Goal: Information Seeking & Learning: Learn about a topic

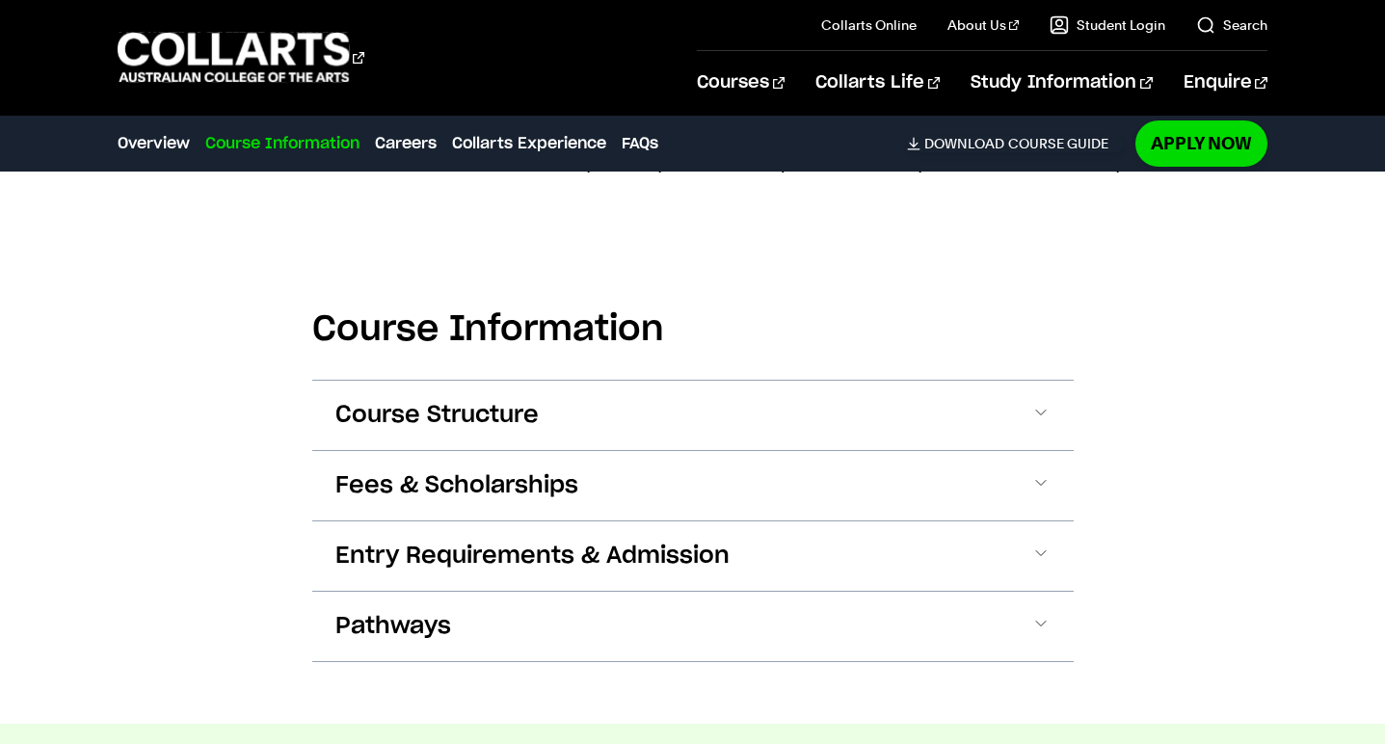
scroll to position [2122, 0]
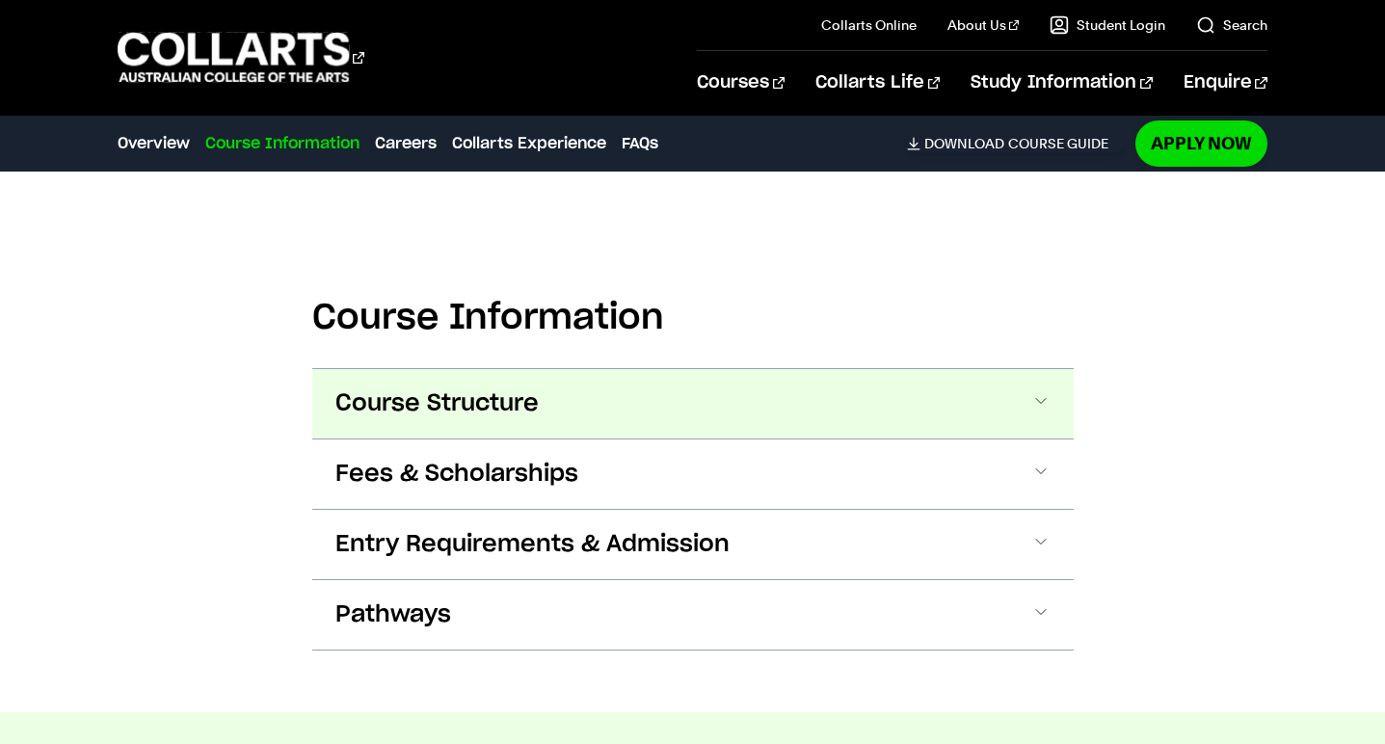
click at [1033, 385] on button "Course Structure" at bounding box center [692, 403] width 761 height 69
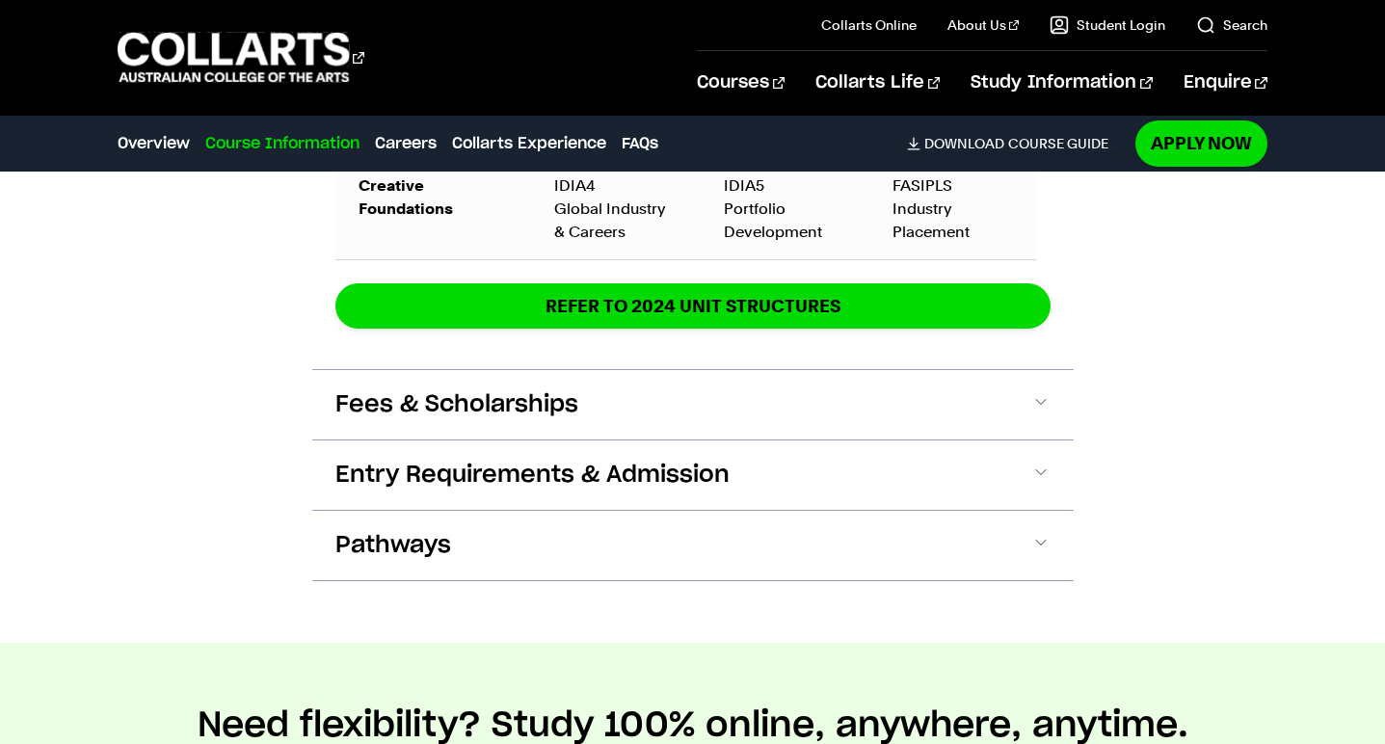
scroll to position [3438, 0]
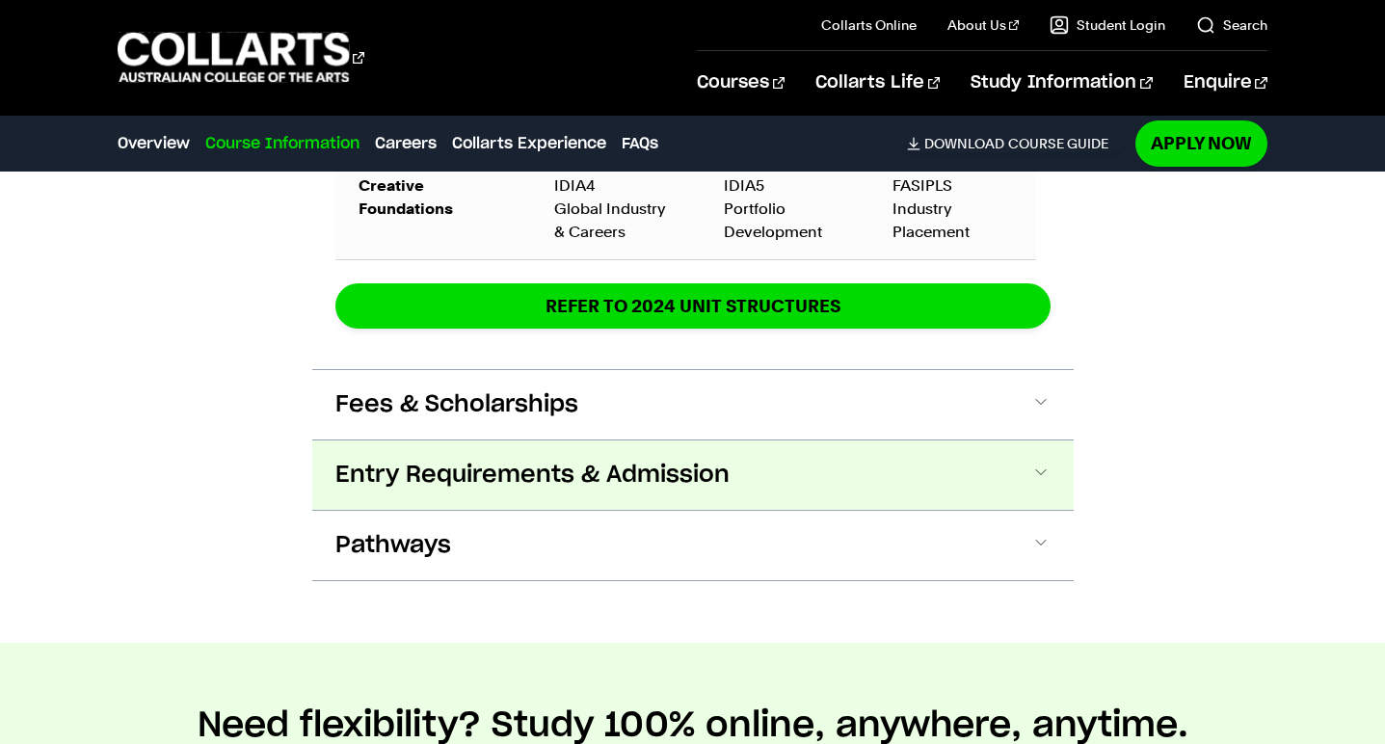
click at [988, 480] on button "Entry Requirements & Admission" at bounding box center [692, 475] width 761 height 69
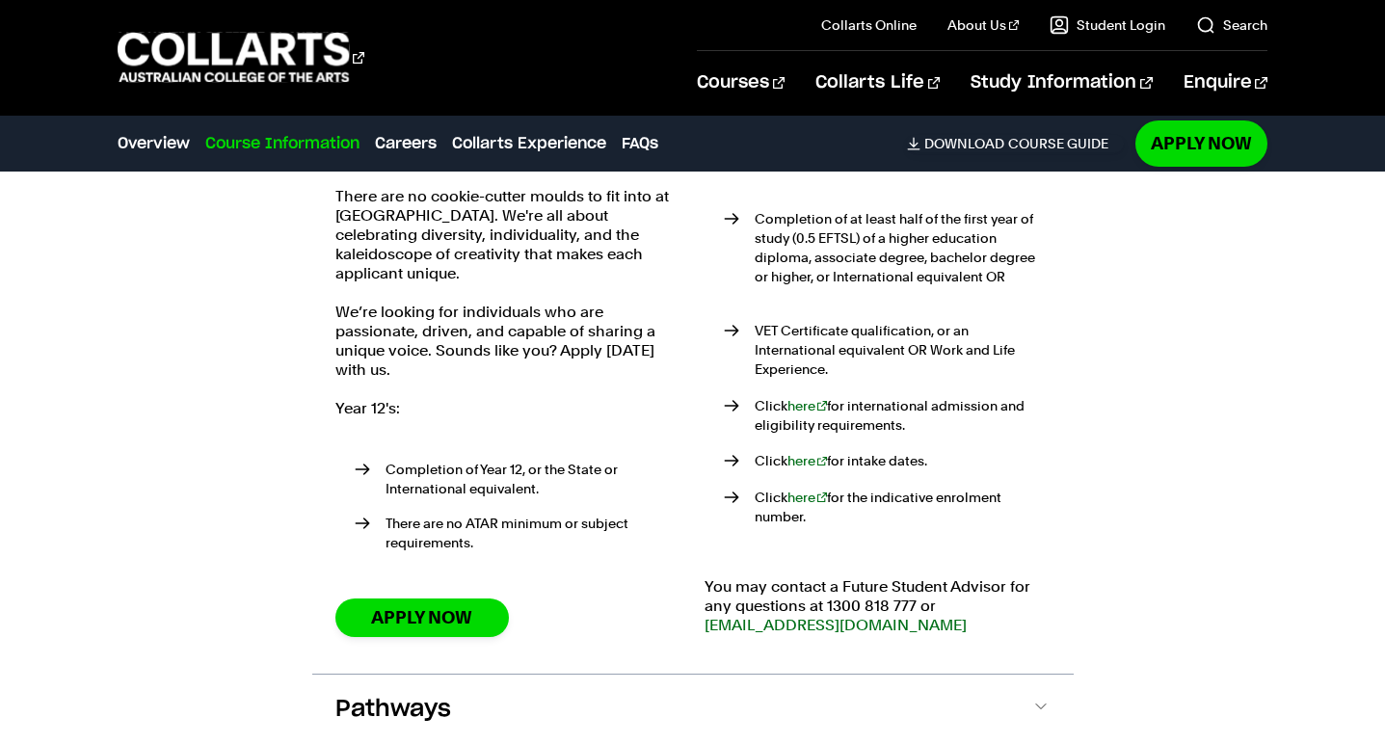
scroll to position [3832, 1]
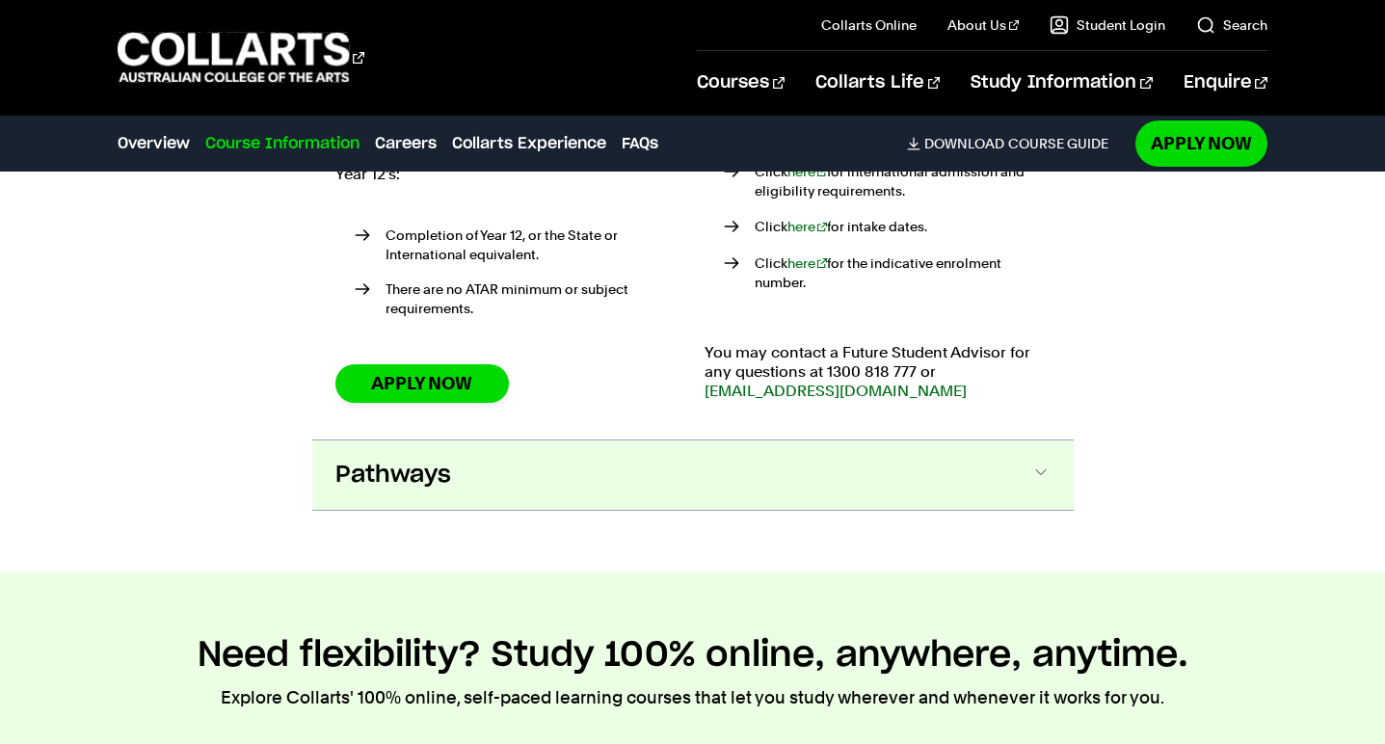
click at [579, 478] on button "Pathways" at bounding box center [692, 475] width 761 height 69
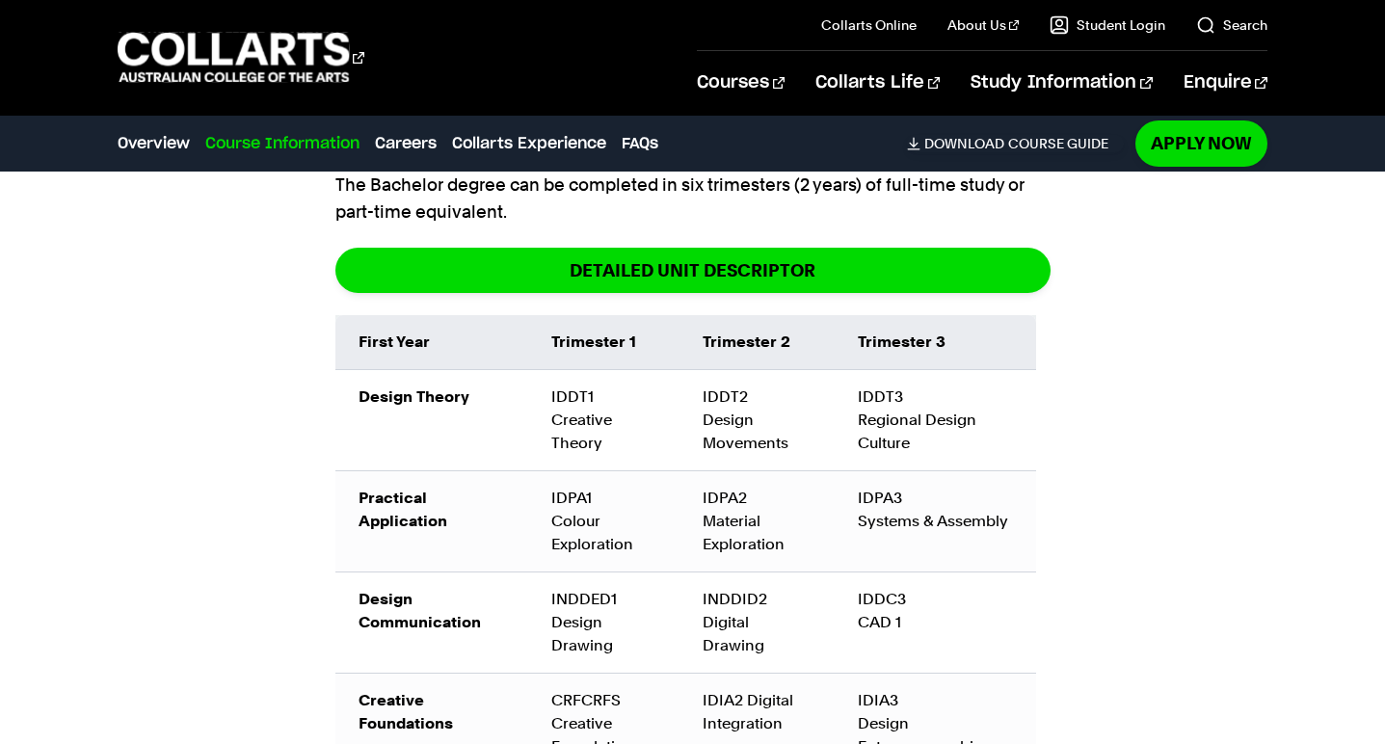
scroll to position [2467, 0]
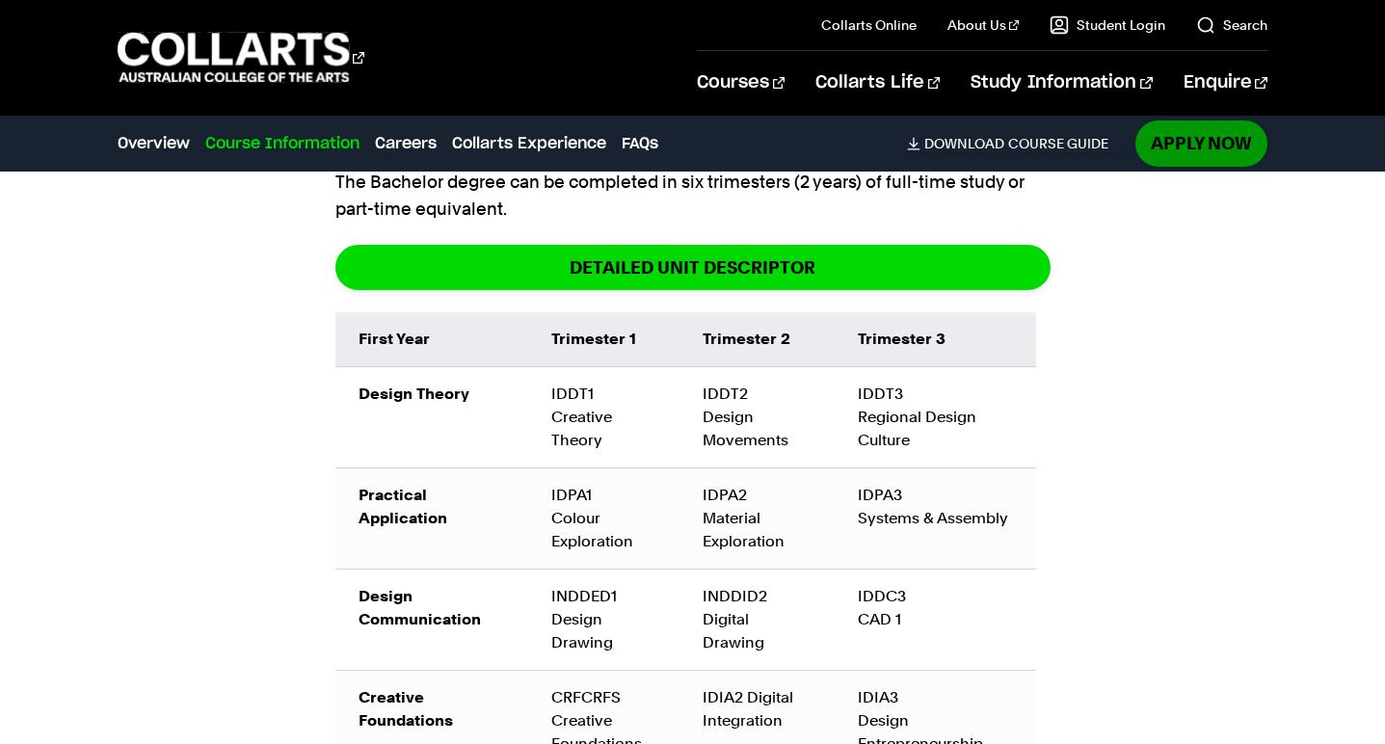
click at [1201, 144] on link "Apply Now" at bounding box center [1201, 142] width 132 height 45
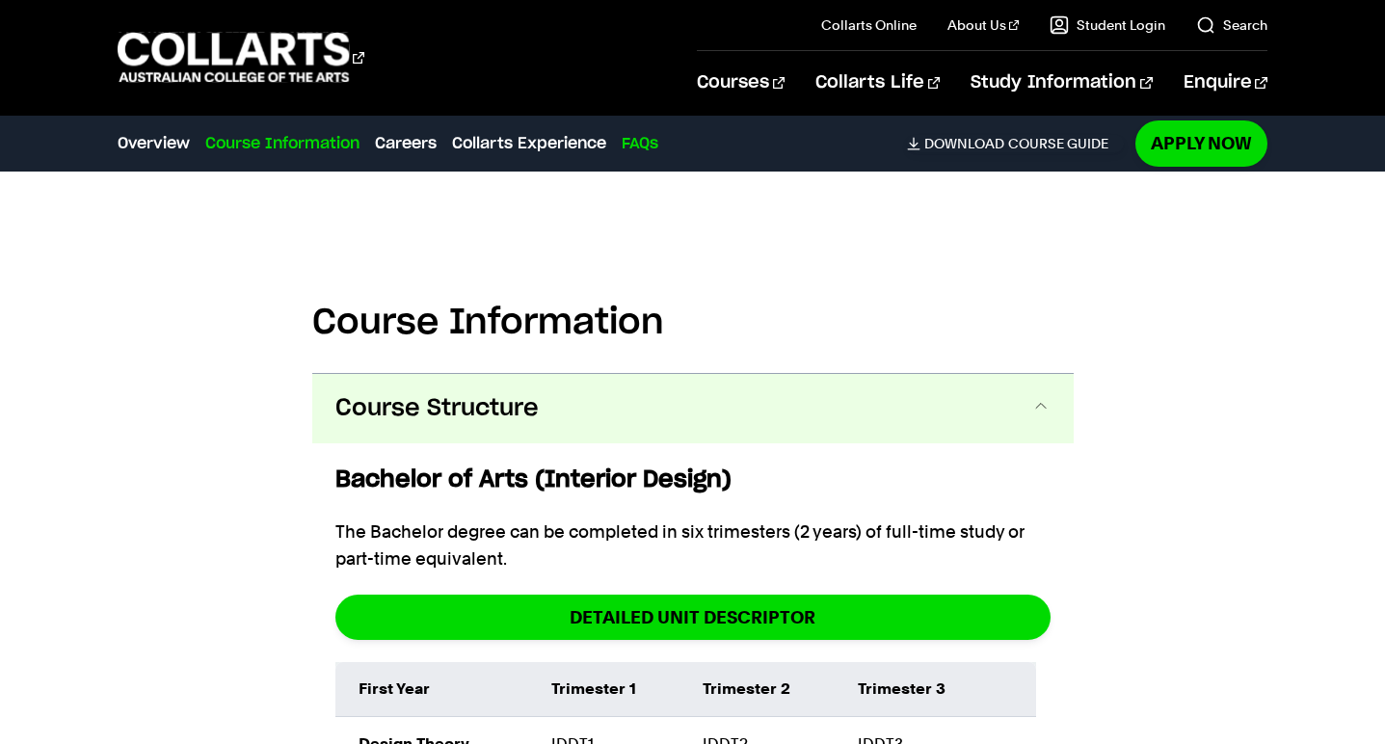
click at [634, 136] on link "FAQs" at bounding box center [640, 143] width 37 height 23
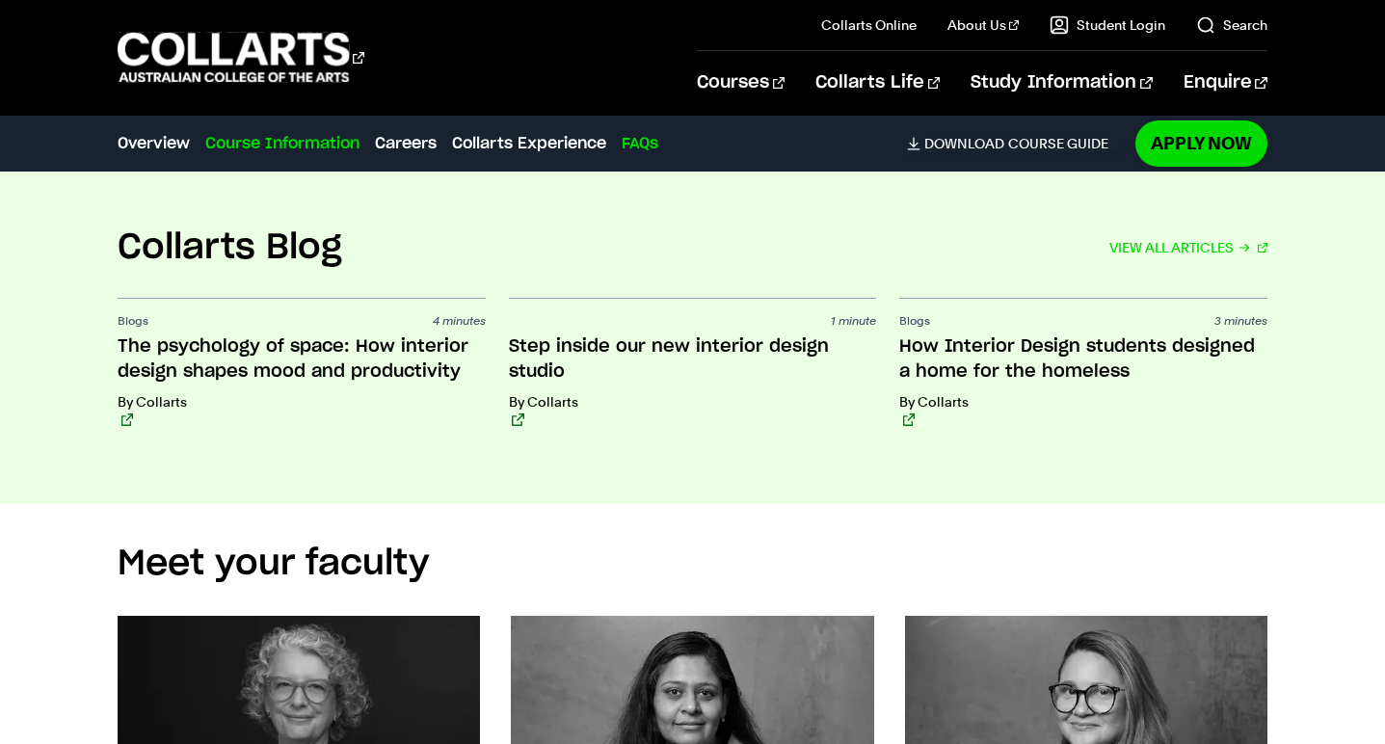
scroll to position [8931, 0]
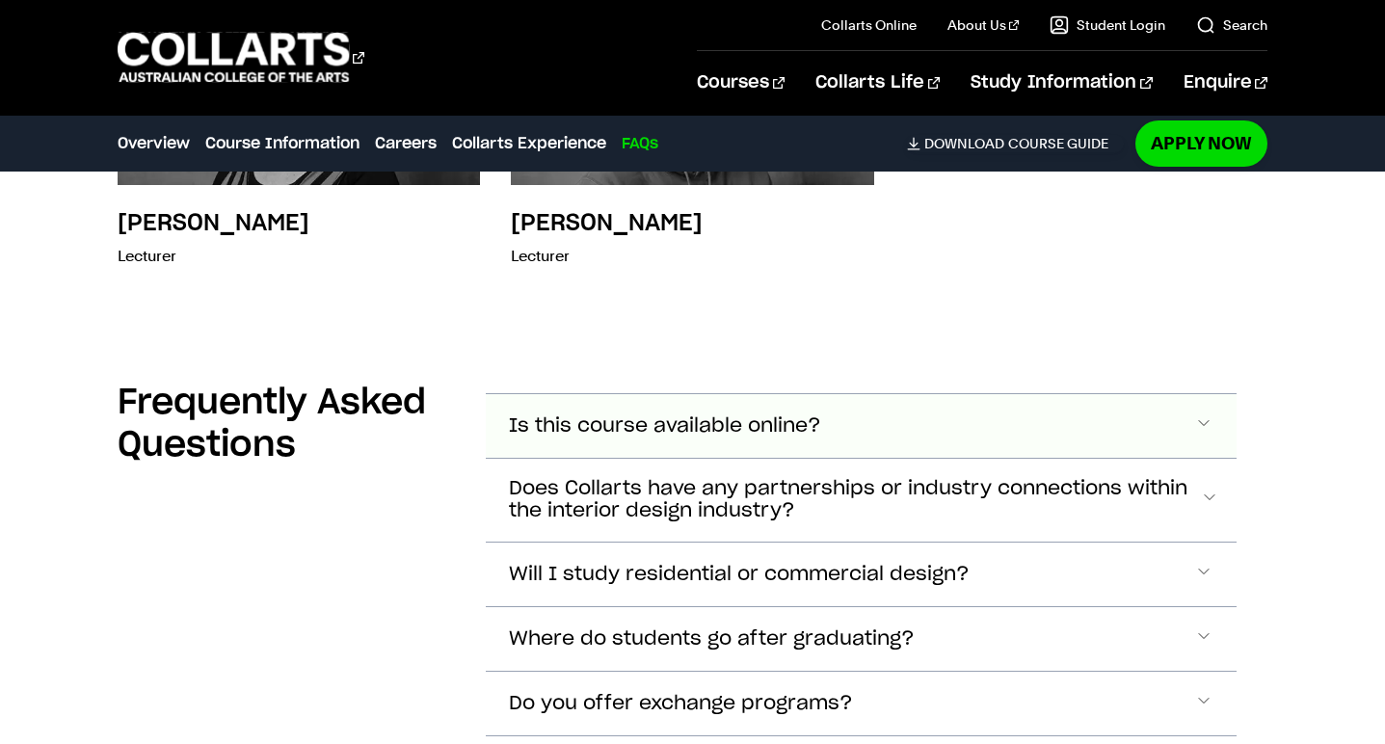
click at [577, 432] on button "Is this course available online?" at bounding box center [861, 426] width 751 height 64
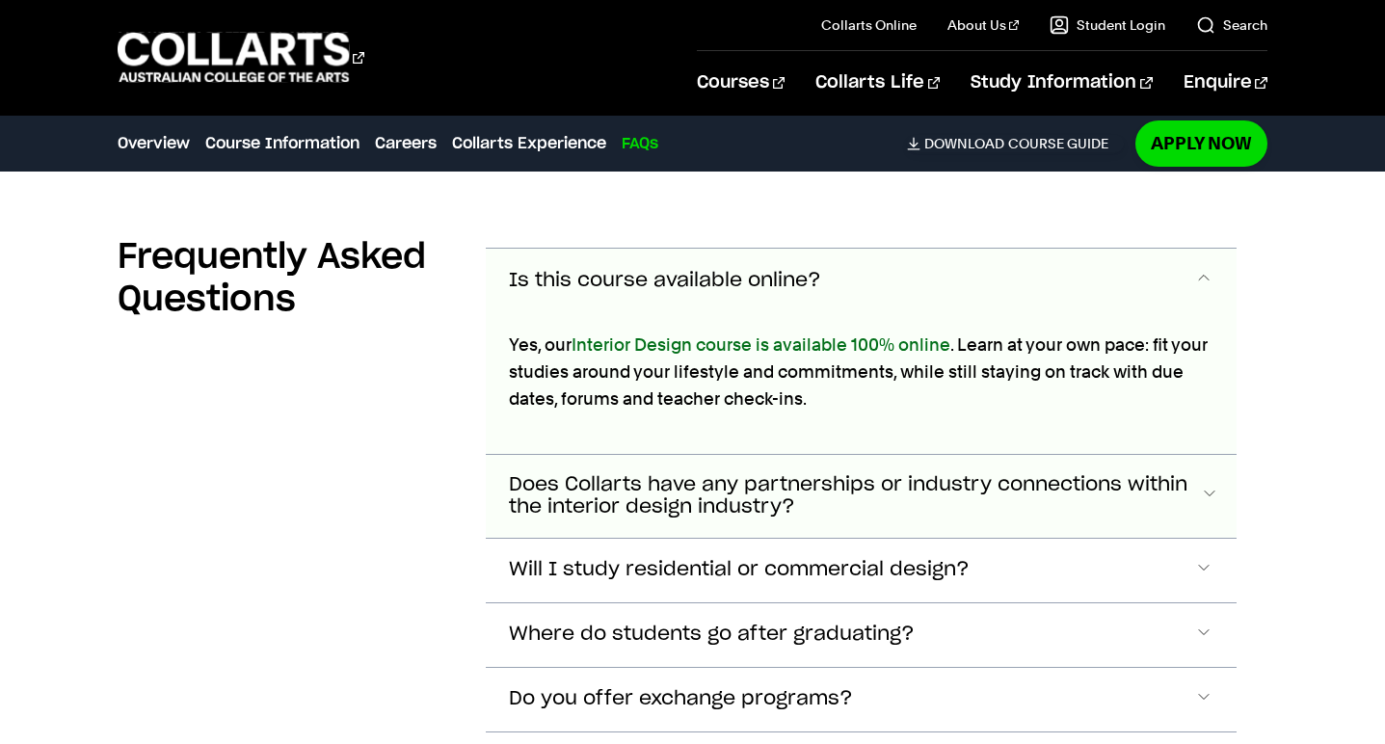
scroll to position [8926, 0]
click at [975, 248] on button "Is this course available online?" at bounding box center [861, 280] width 751 height 64
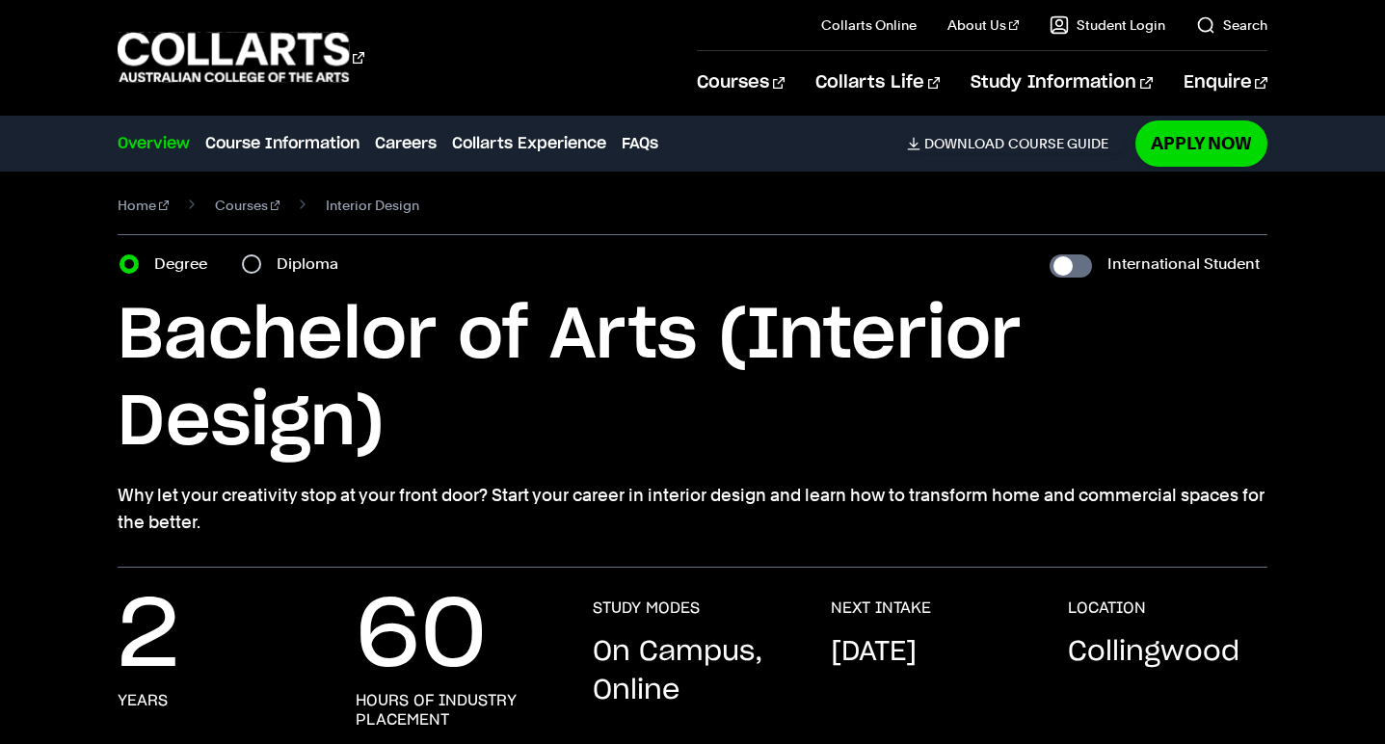
scroll to position [13, 0]
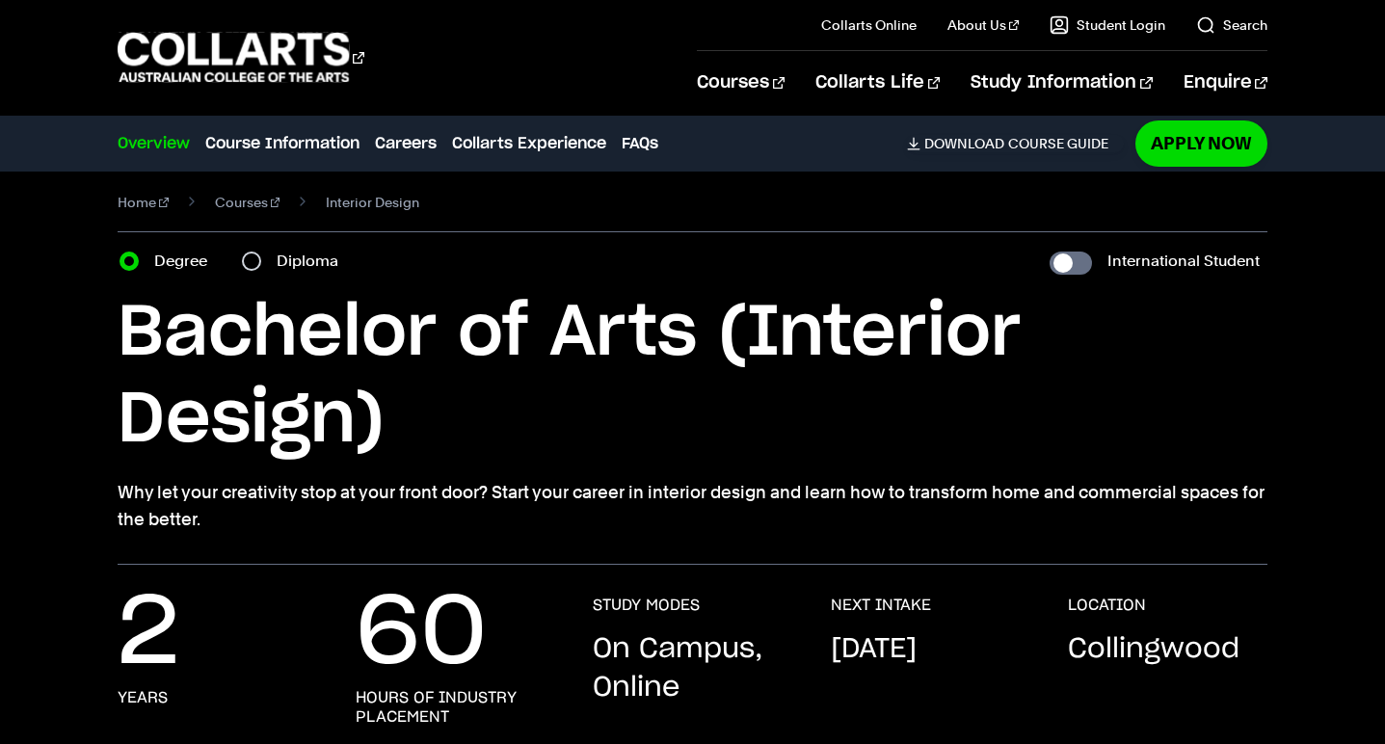
click at [259, 262] on input "Diploma" at bounding box center [251, 261] width 19 height 19
radio input "true"
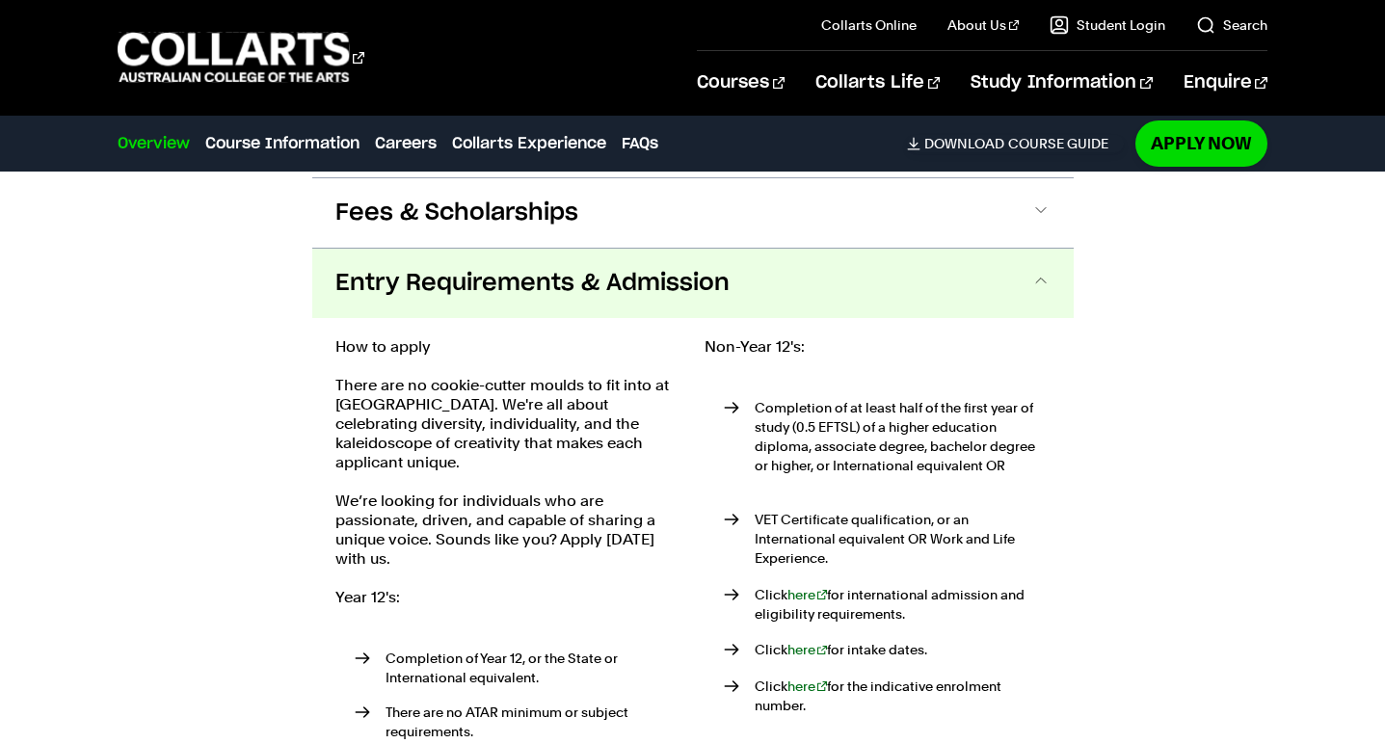
scroll to position [3065, 0]
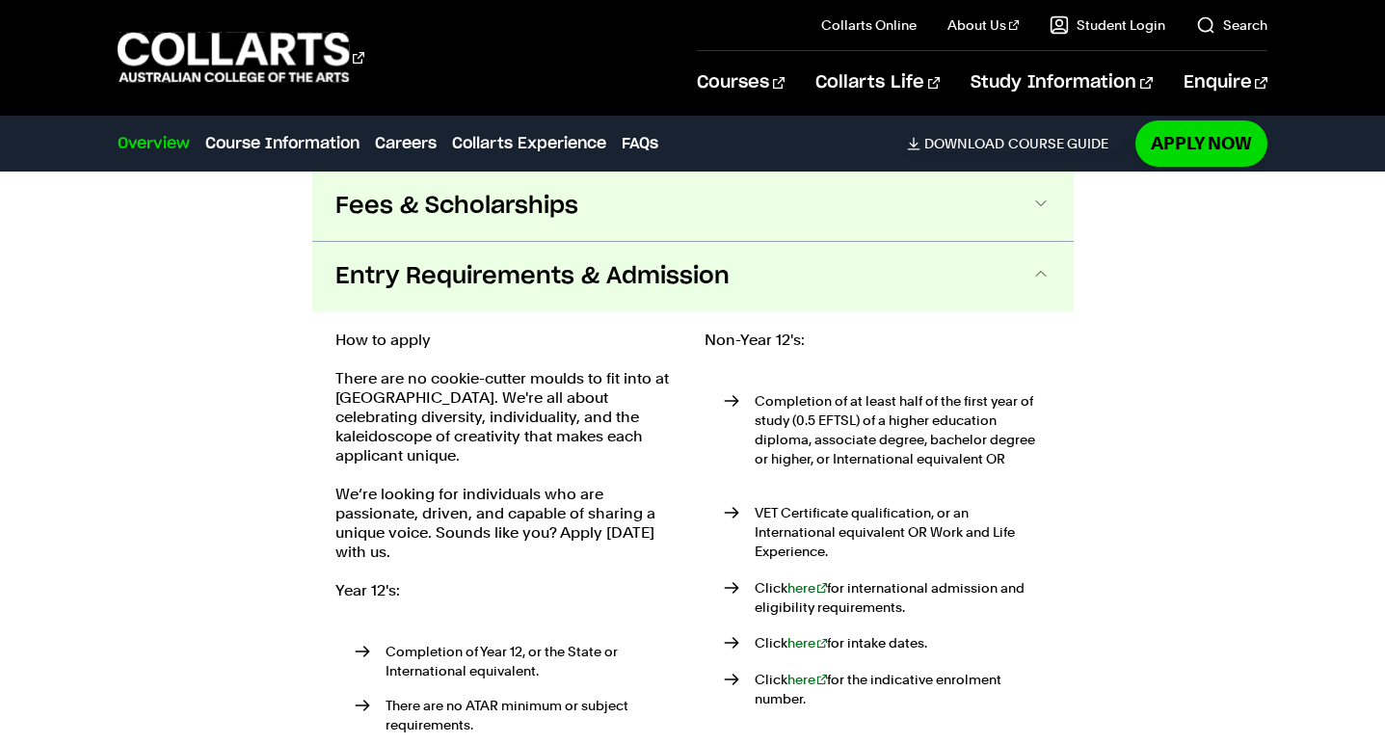
click at [0, 0] on span "Fees & Scholarships" at bounding box center [0, 0] width 0 height 0
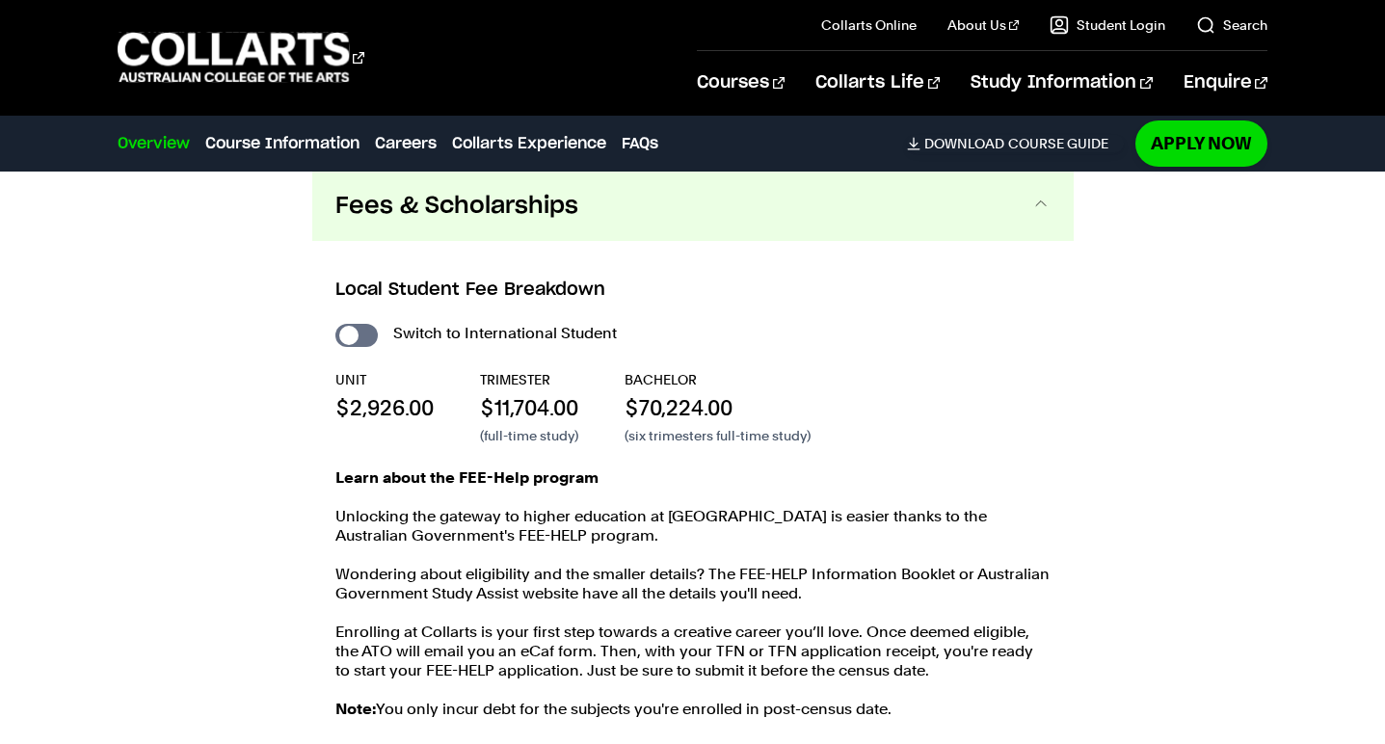
scroll to position [3062, 0]
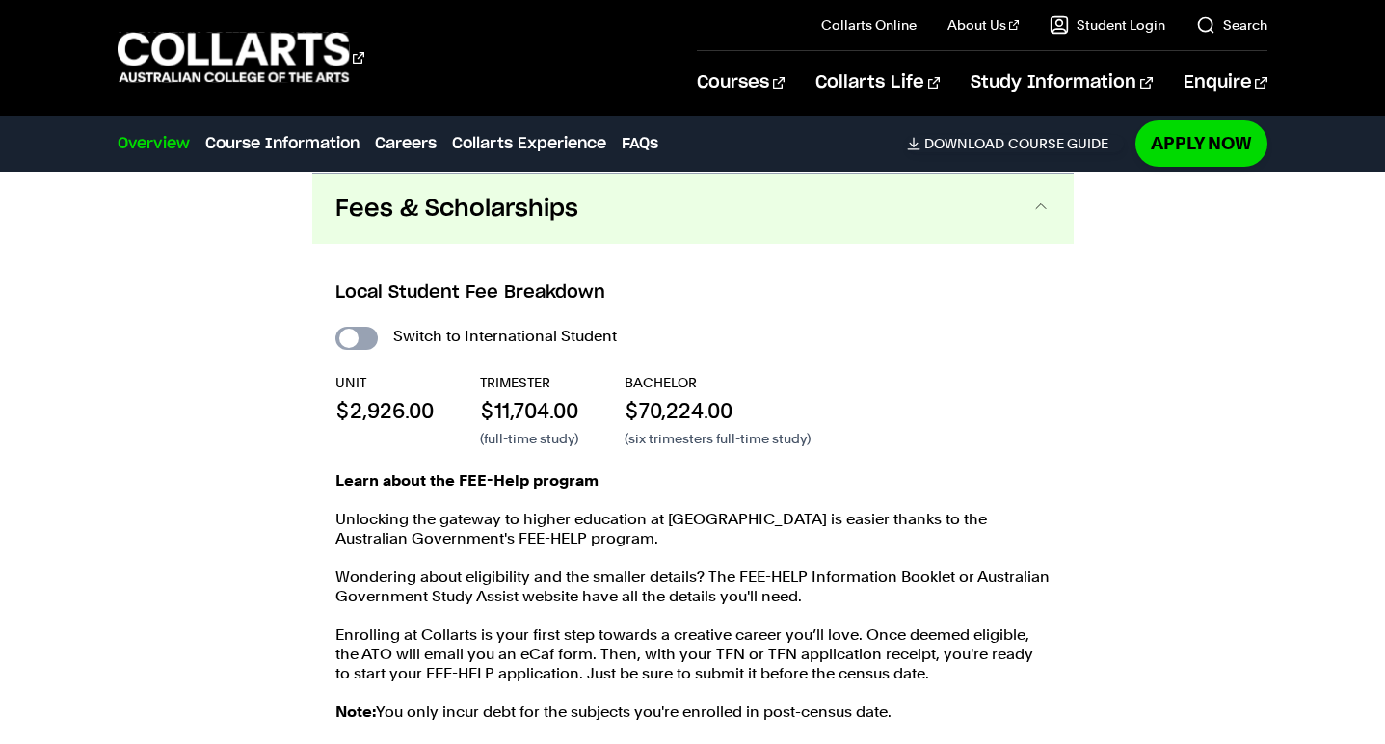
click at [346, 336] on input "International Student" at bounding box center [356, 338] width 42 height 23
checkbox input "true"
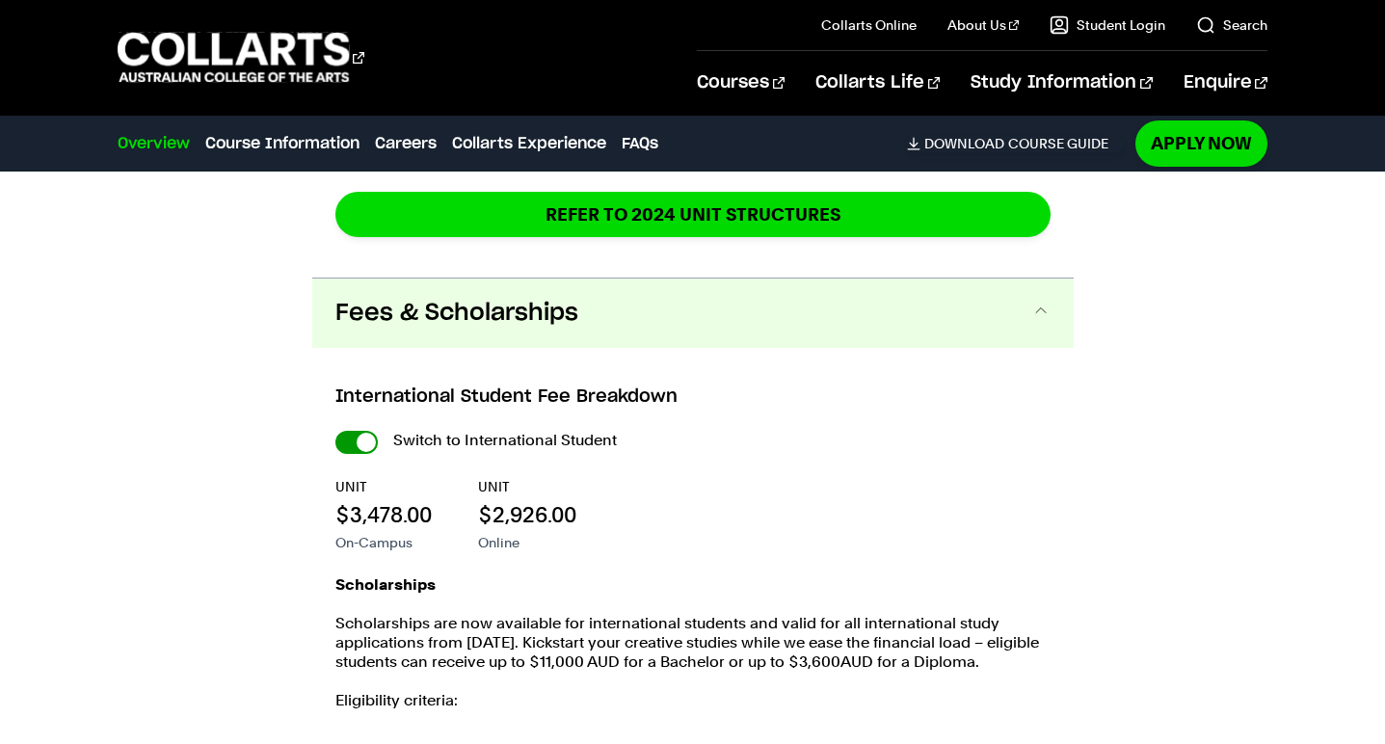
click at [0, 0] on input "International Student" at bounding box center [0, 0] width 0 height 0
checkbox input "false"
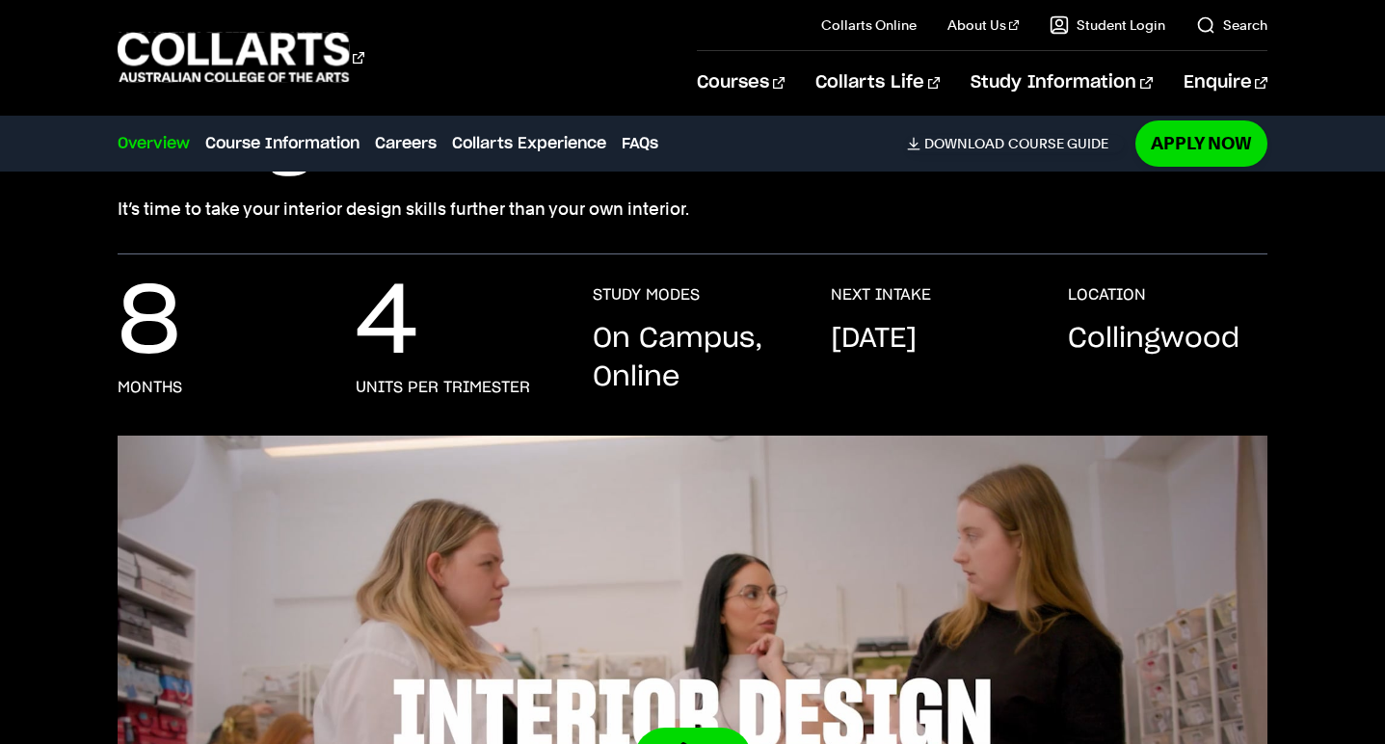
scroll to position [318, 0]
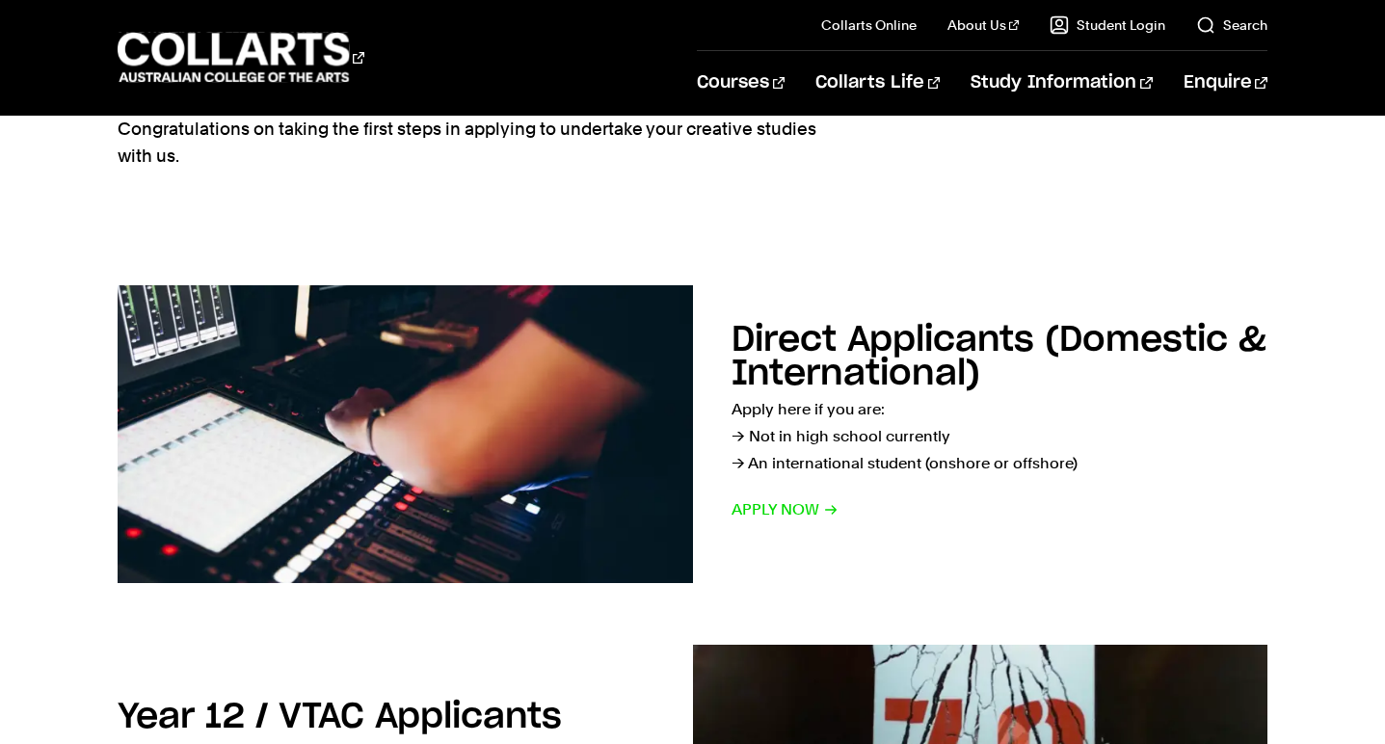
scroll to position [182, 0]
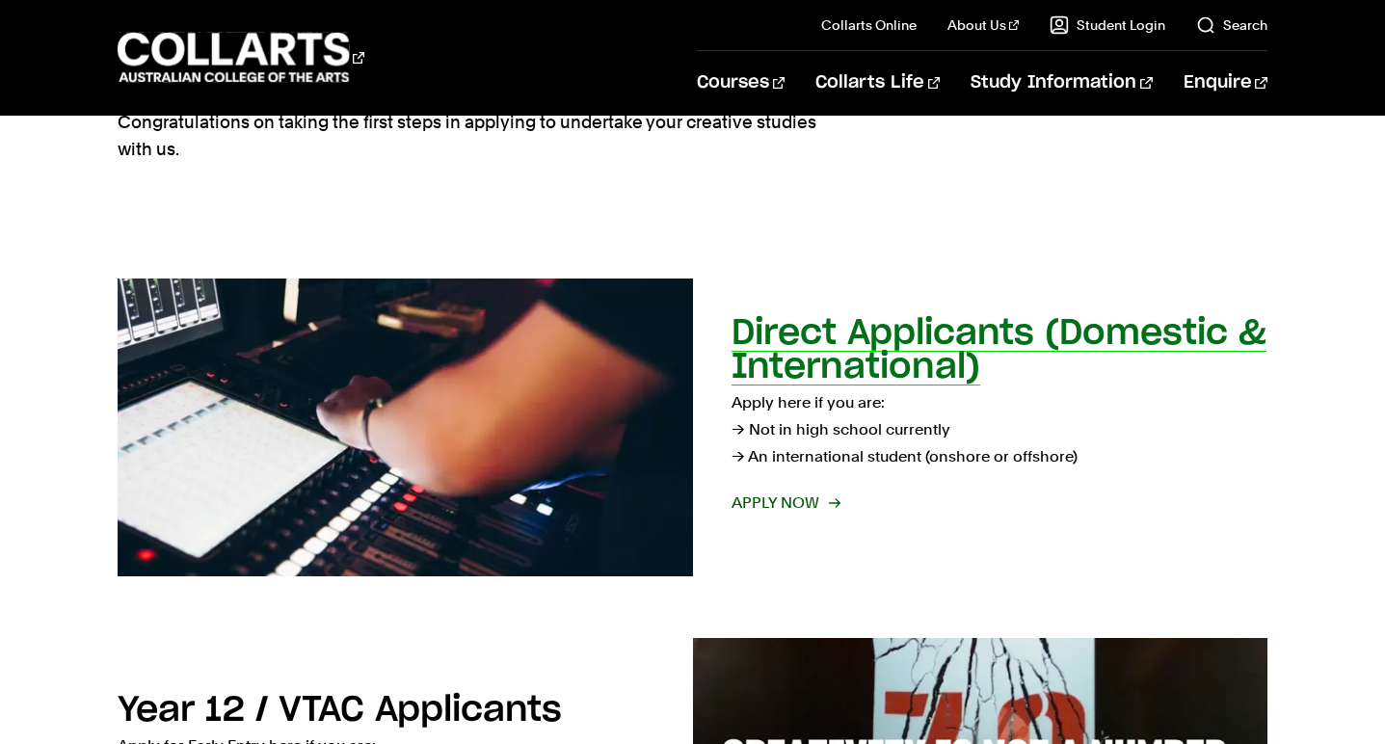
click at [802, 499] on span "Apply now" at bounding box center [785, 503] width 107 height 27
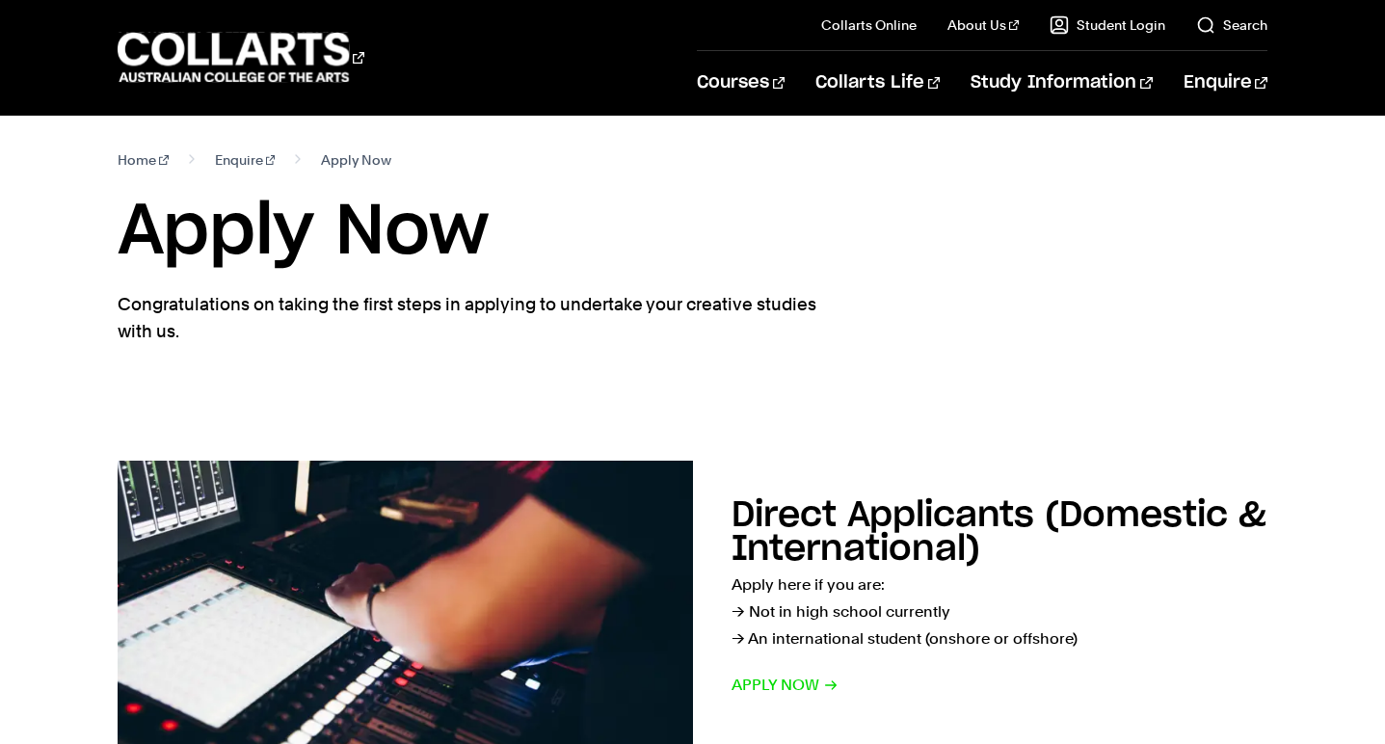
scroll to position [0, 0]
